Goal: Task Accomplishment & Management: Manage account settings

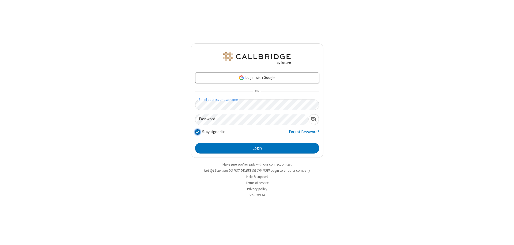
click at [197, 132] on input "Stay signed in" at bounding box center [197, 132] width 5 height 6
checkbox input "false"
click at [257, 148] on button "Login" at bounding box center [257, 148] width 124 height 11
click at [197, 132] on input "Stay signed in" at bounding box center [197, 132] width 5 height 6
checkbox input "false"
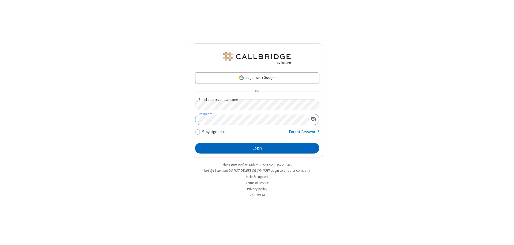
click at [257, 148] on button "Login" at bounding box center [257, 148] width 124 height 11
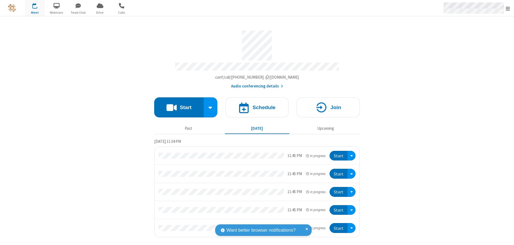
click at [508, 8] on span "Open menu" at bounding box center [508, 8] width 4 height 5
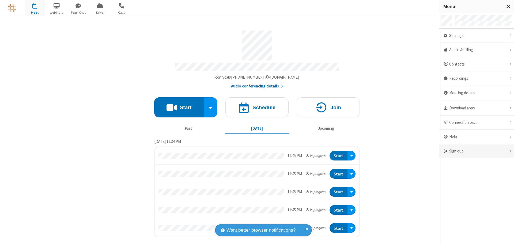
click at [477, 151] on div "Sign out" at bounding box center [476, 151] width 75 height 14
